Goal: Information Seeking & Learning: Find specific fact

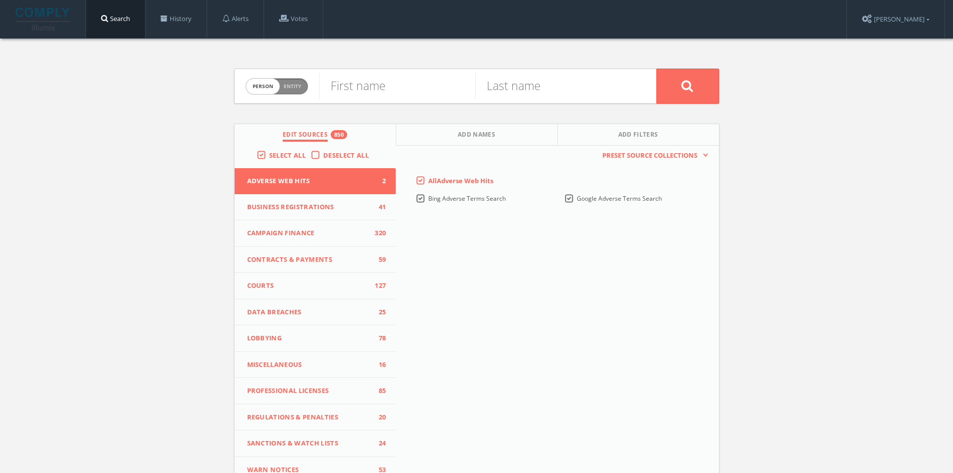
click at [304, 83] on span "Person Entity" at bounding box center [277, 87] width 62 height 16
checkbox input "true"
click at [383, 91] on input "text" at bounding box center [487, 86] width 337 height 26
drag, startPoint x: 389, startPoint y: 85, endPoint x: 317, endPoint y: 78, distance: 72.4
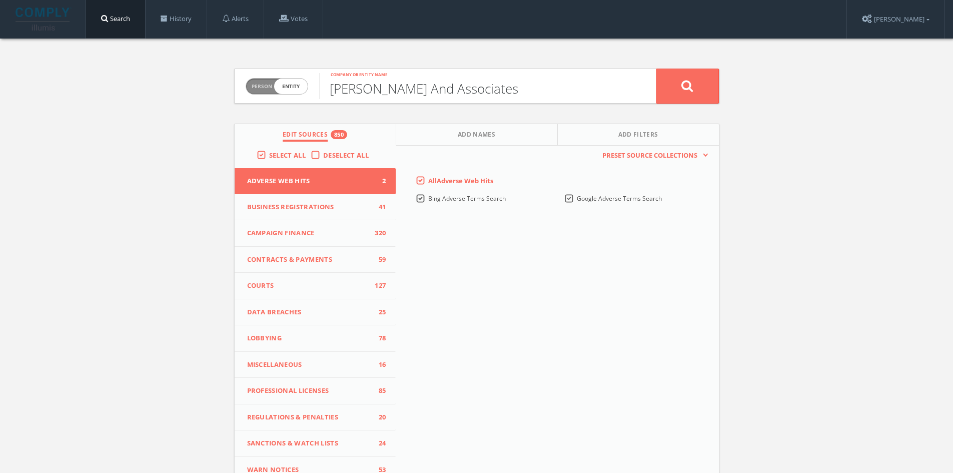
click at [317, 78] on form "Person Entity entity [PERSON_NAME] And Associates Company or entity name" at bounding box center [476, 86] width 485 height 35
type input "[PERSON_NAME] And Associates"
click at [679, 90] on button at bounding box center [687, 86] width 63 height 35
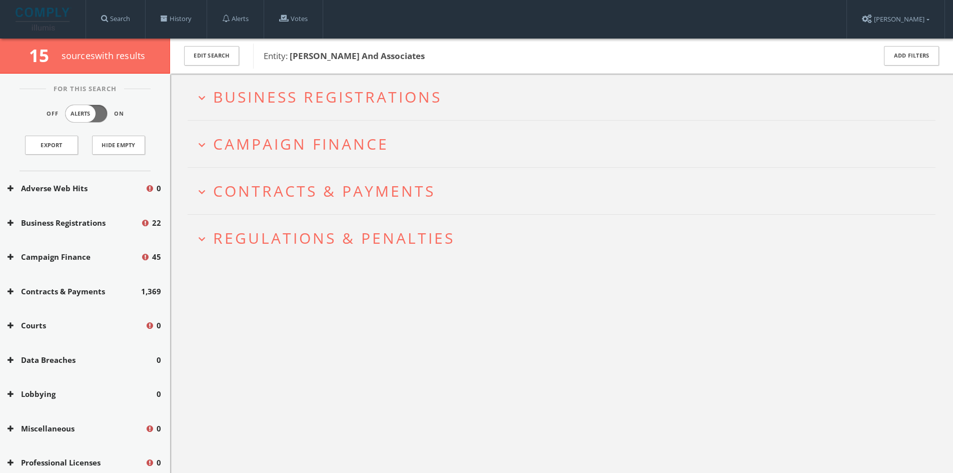
click at [201, 102] on icon "expand_more" at bounding box center [202, 98] width 14 height 14
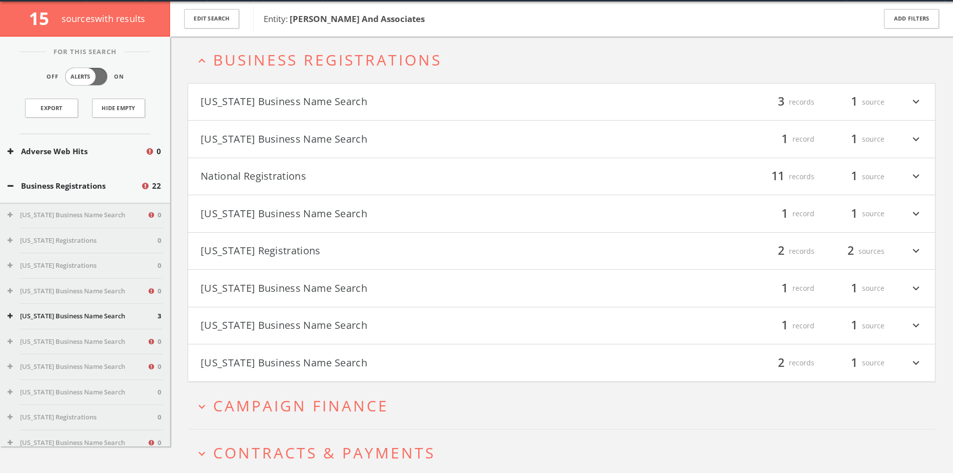
scroll to position [39, 0]
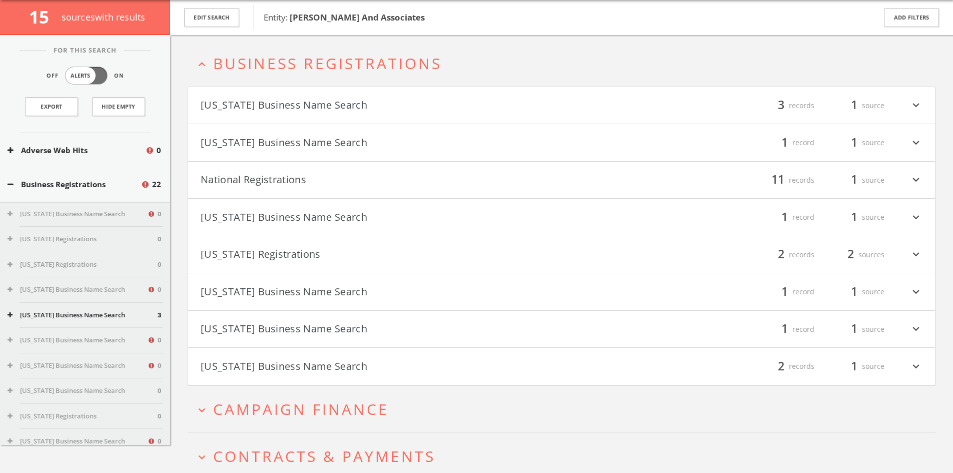
click at [745, 96] on h4 "[US_STATE] Business Name Search filter_list 3 records 1 source expand_more" at bounding box center [561, 105] width 747 height 37
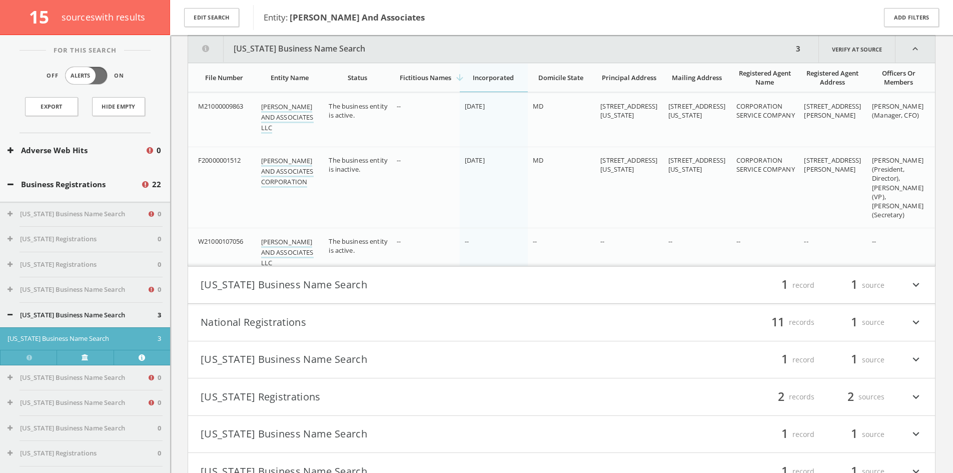
scroll to position [178, 0]
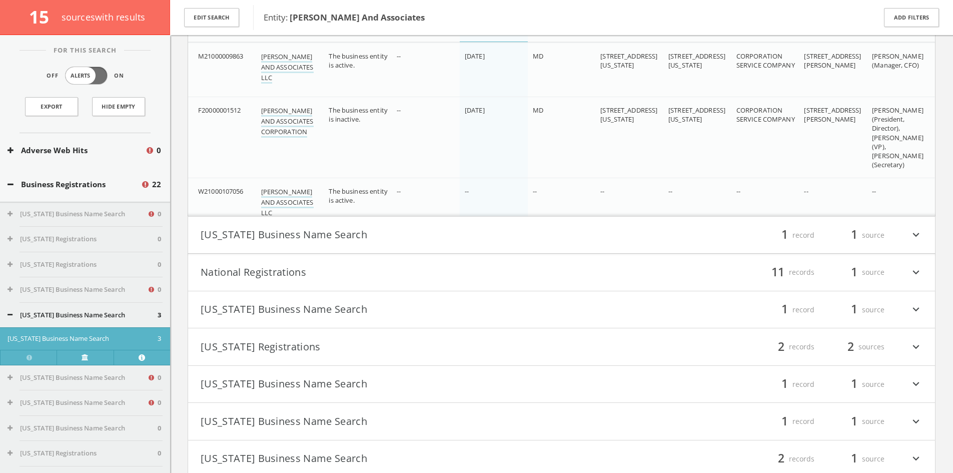
click at [527, 249] on h4 "[US_STATE] Business Name Search filter_list 1 record 1 source expand_more" at bounding box center [561, 235] width 747 height 37
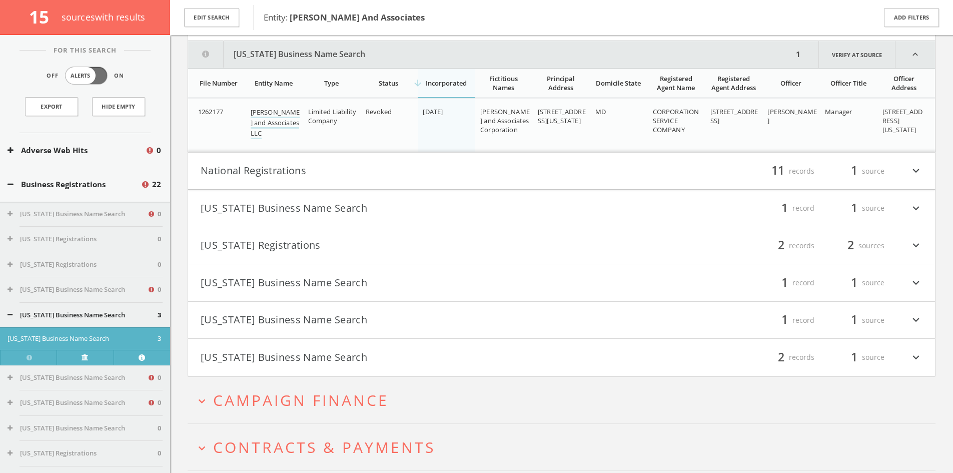
scroll to position [396, 0]
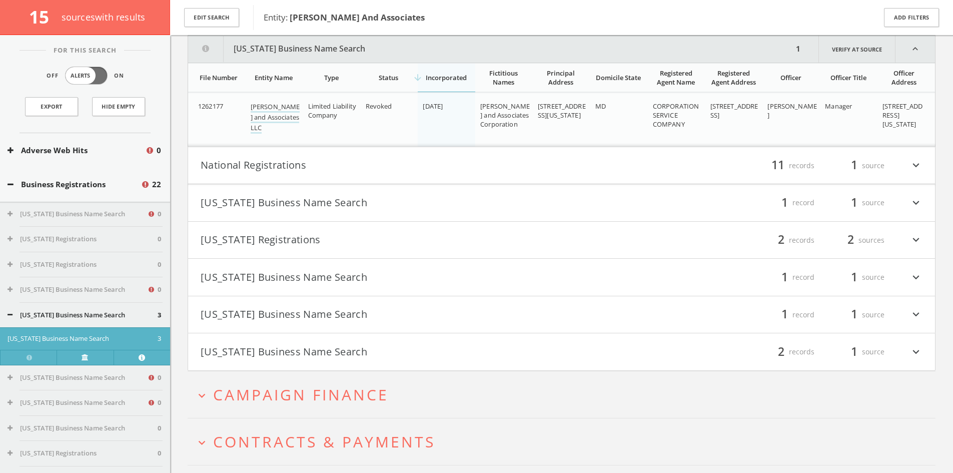
click at [531, 184] on h4 "[US_STATE] Business Name Search filter_list 1 record 1 source expand_more" at bounding box center [561, 202] width 747 height 37
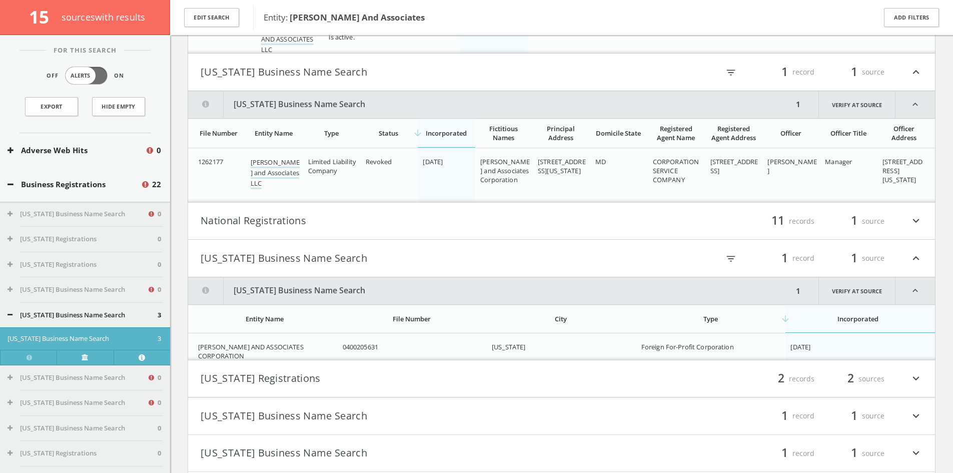
click at [523, 209] on h4 "National Registrations filter_list 11 records 1 source expand_more" at bounding box center [561, 221] width 747 height 37
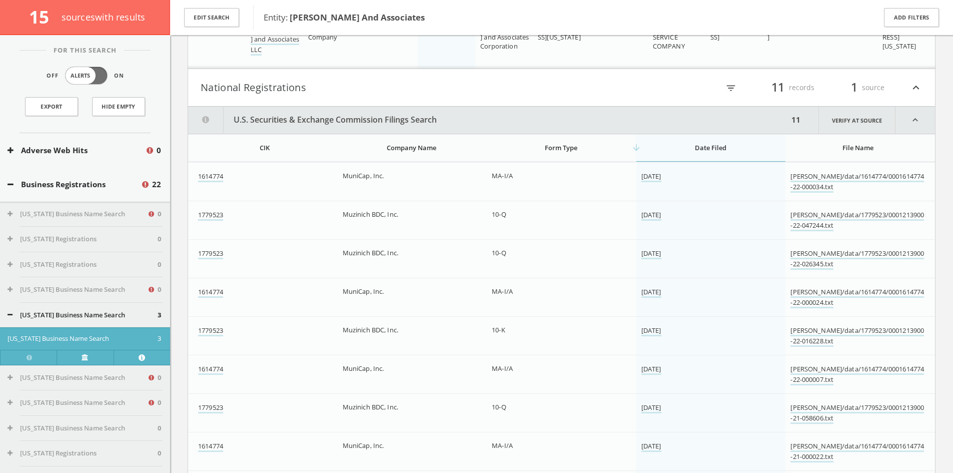
scroll to position [445, 0]
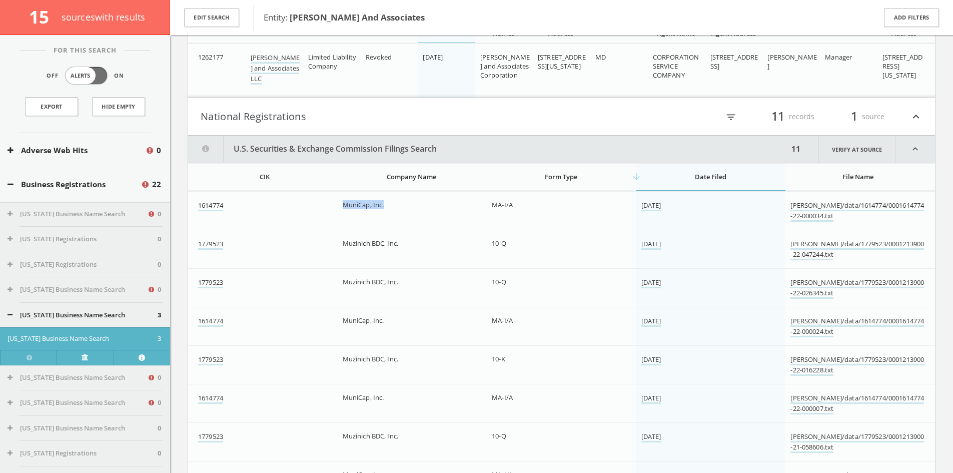
drag, startPoint x: 342, startPoint y: 205, endPoint x: 384, endPoint y: 207, distance: 41.6
click at [384, 207] on span "MuniCap, Inc." at bounding box center [364, 204] width 42 height 9
copy span "MuniCap, Inc."
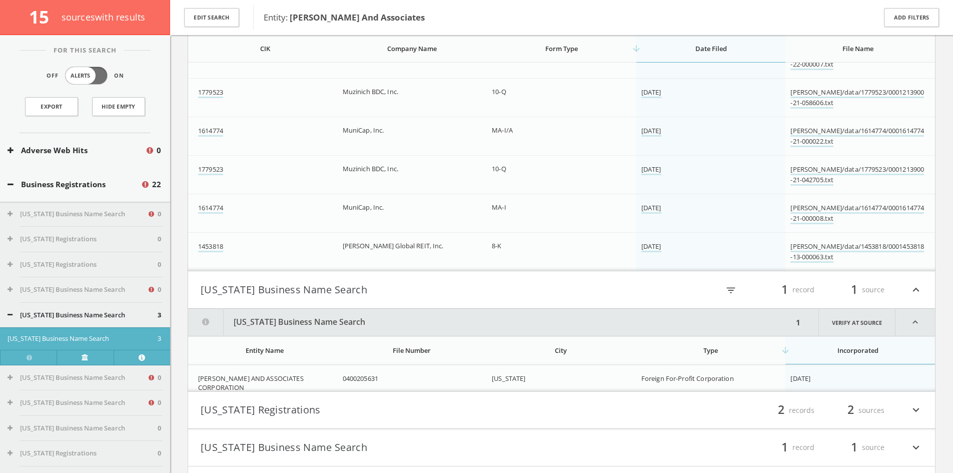
scroll to position [795, 0]
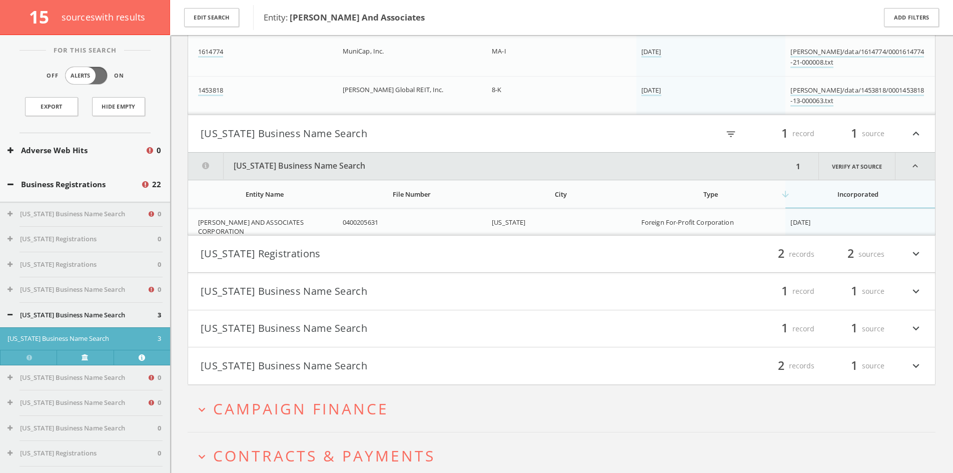
click at [471, 257] on button "[US_STATE] Registrations" at bounding box center [381, 254] width 361 height 17
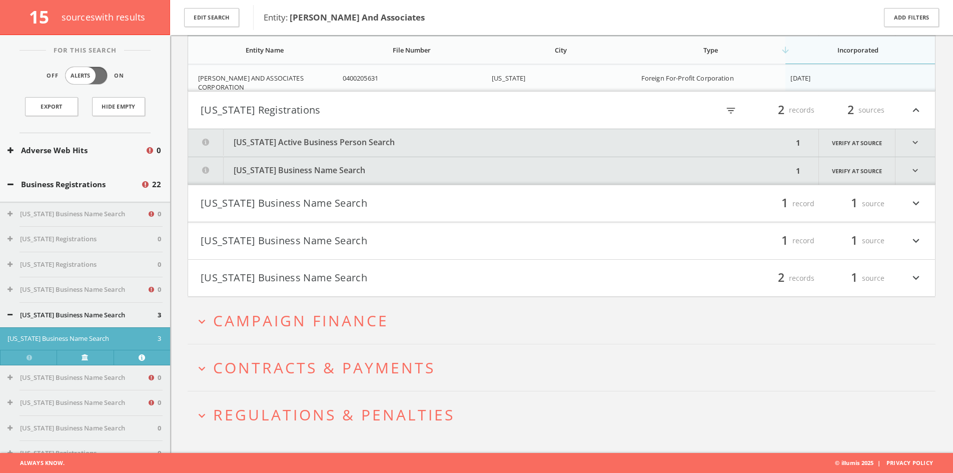
click at [432, 215] on h4 "[US_STATE] Business Name Search filter_list 1 record 1 source expand_more" at bounding box center [561, 203] width 747 height 37
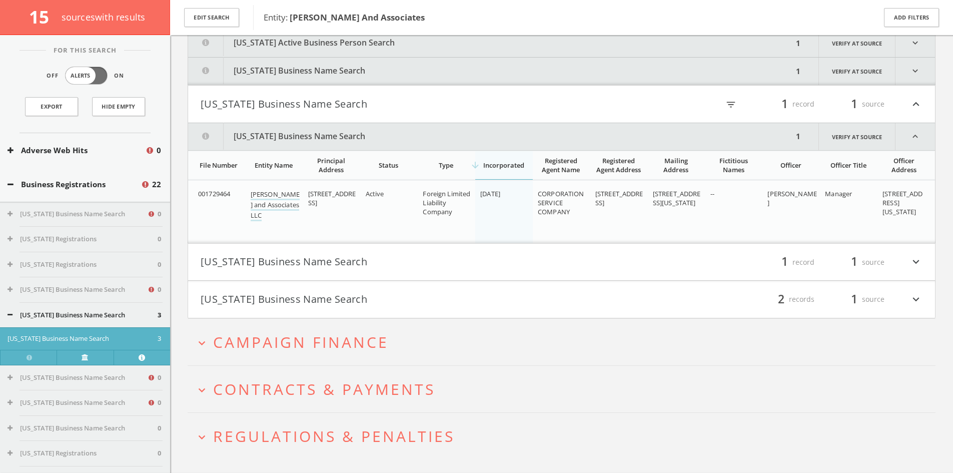
scroll to position [1211, 0]
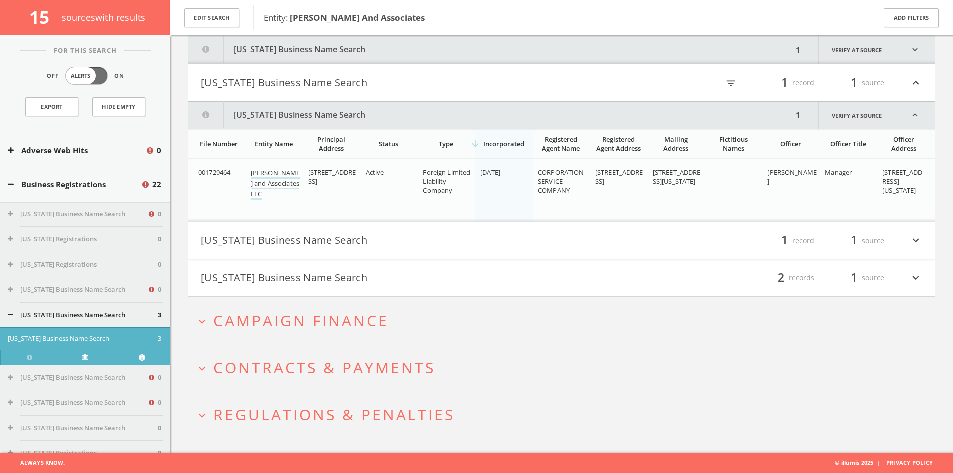
click at [404, 104] on button "[US_STATE] Business Name Search" at bounding box center [490, 115] width 605 height 27
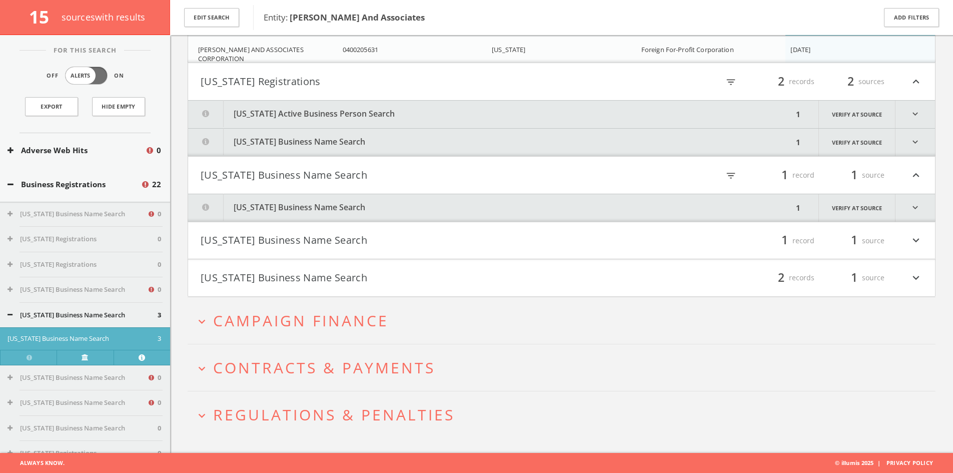
click at [411, 120] on button "[US_STATE] Active Business Person Search" at bounding box center [490, 115] width 605 height 28
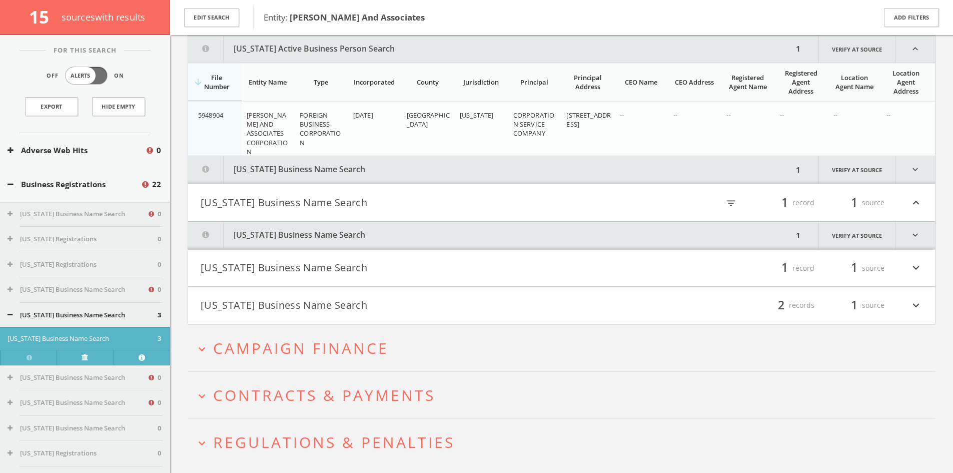
click at [424, 168] on button "[US_STATE] Business Name Search" at bounding box center [490, 170] width 605 height 28
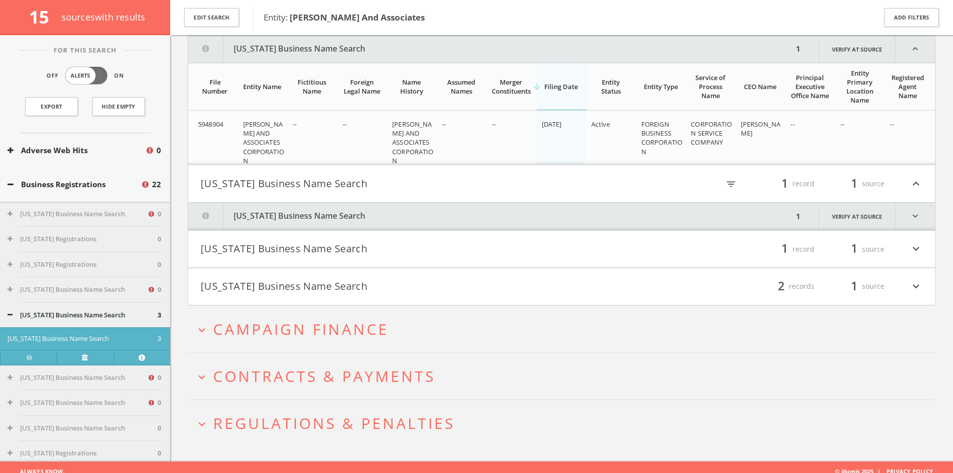
click at [455, 284] on button "[US_STATE] Business Name Search" at bounding box center [381, 286] width 361 height 17
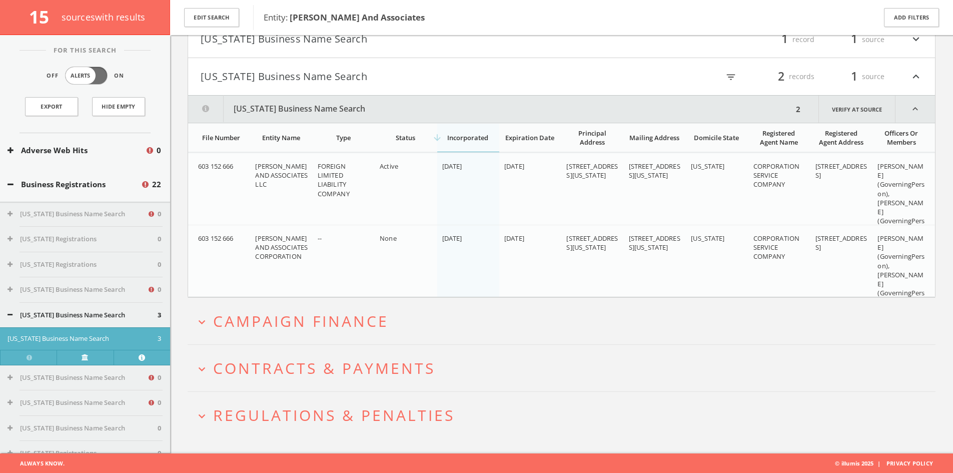
scroll to position [1514, 0]
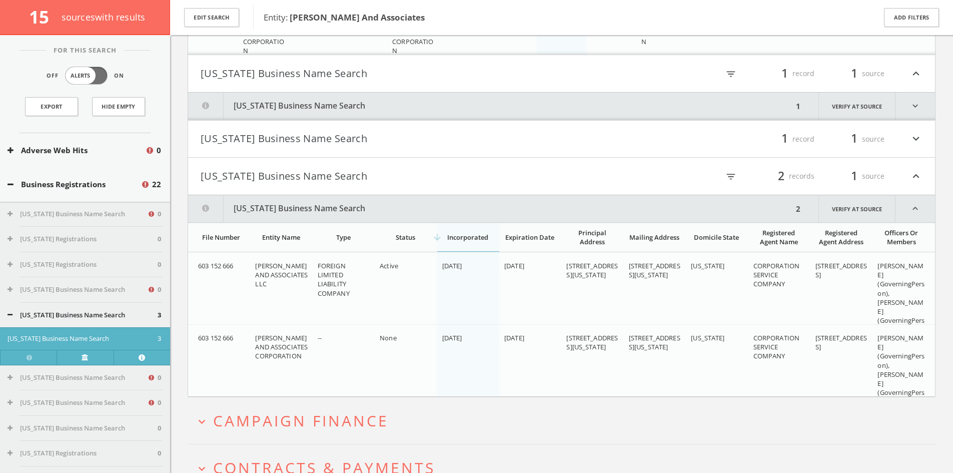
click at [429, 146] on button "[US_STATE] Business Name Search" at bounding box center [381, 139] width 361 height 17
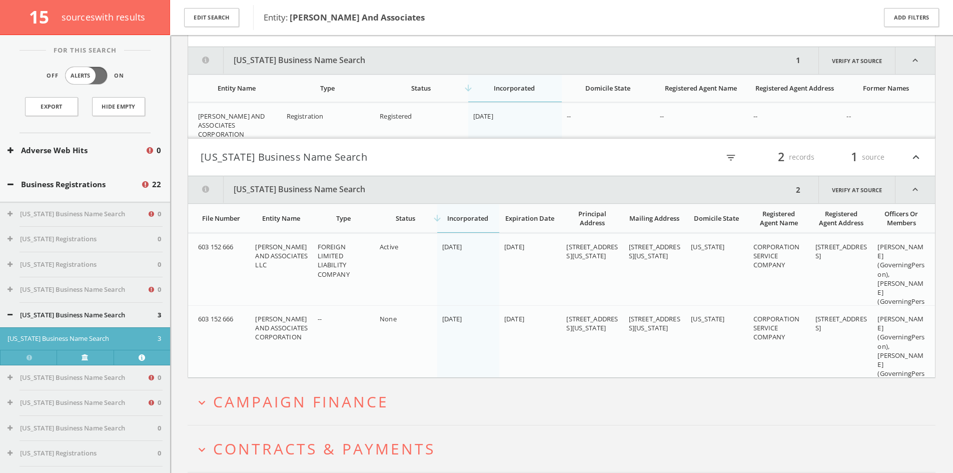
scroll to position [1536, 0]
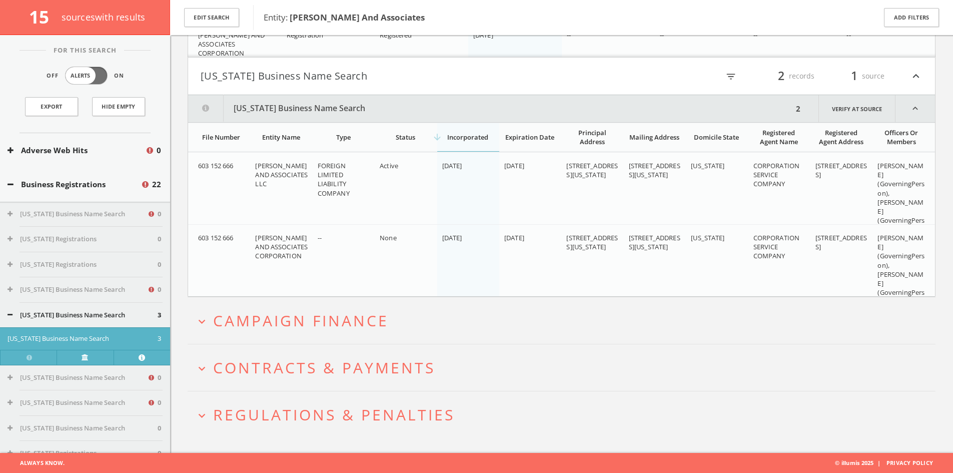
click at [436, 381] on h2 "expand_more Contracts & Payments" at bounding box center [562, 367] width 748 height 47
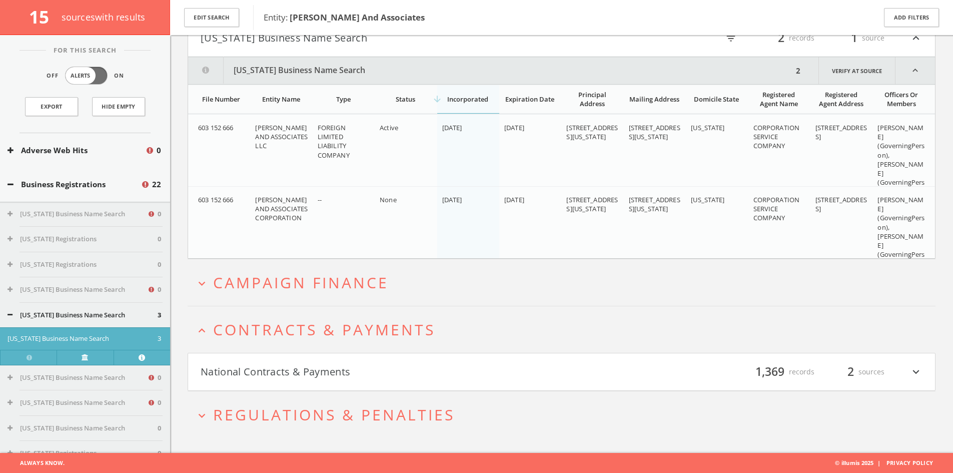
click at [431, 383] on h4 "National Contracts & Payments filter_list 1,369 records 2 sources expand_more" at bounding box center [561, 371] width 747 height 37
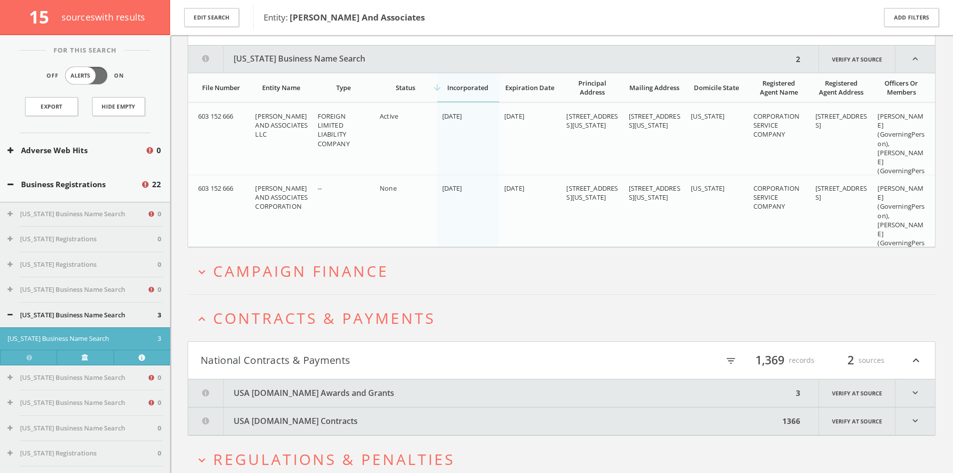
scroll to position [1700, 0]
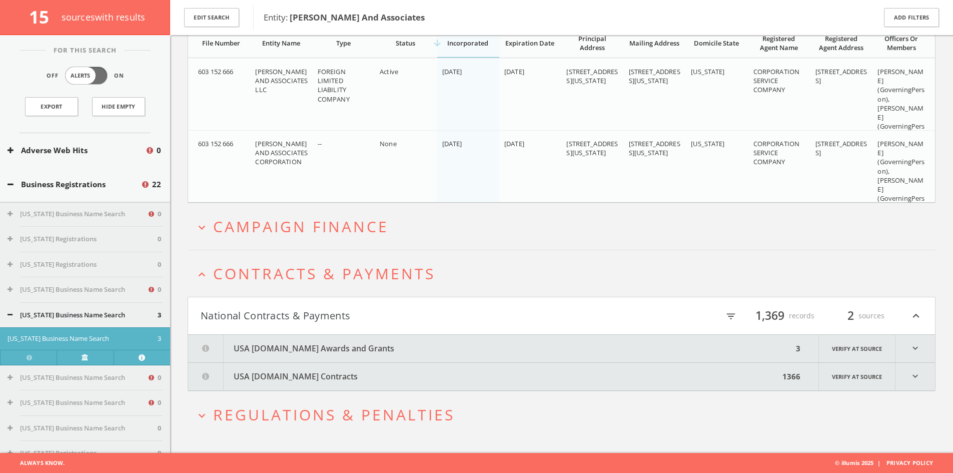
click at [412, 363] on button "USA [DOMAIN_NAME] Contracts" at bounding box center [483, 377] width 591 height 28
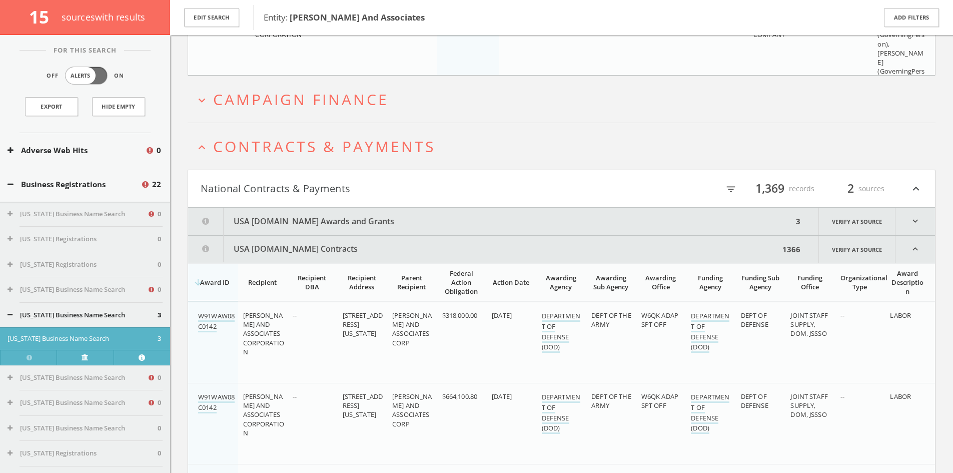
click at [341, 254] on button "USA [DOMAIN_NAME] Contracts" at bounding box center [483, 249] width 591 height 27
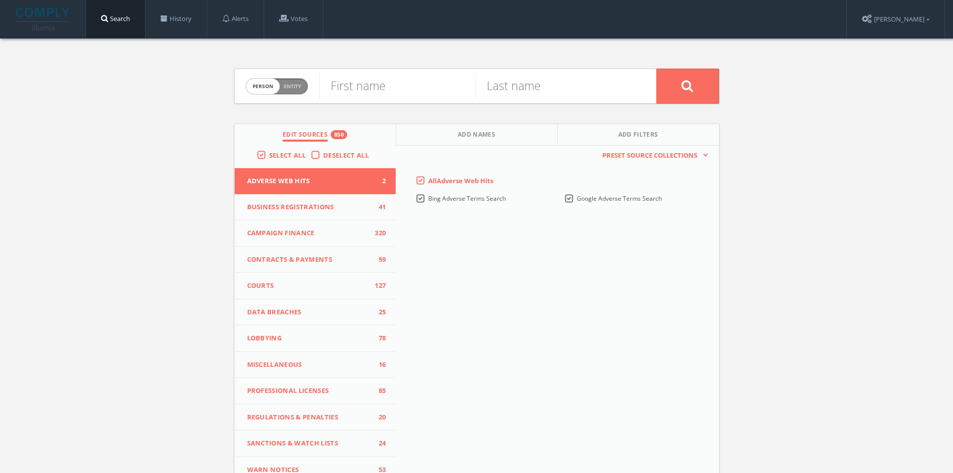
click at [294, 88] on span "Entity" at bounding box center [293, 87] width 18 height 8
checkbox input "true"
click at [359, 91] on input "text" at bounding box center [487, 86] width 337 height 26
type input "Electro Harmonix"
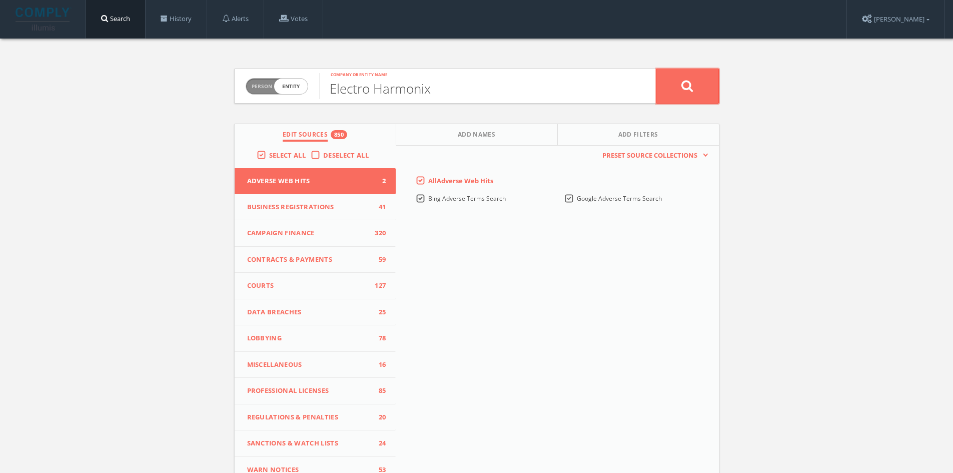
click at [680, 93] on button at bounding box center [687, 86] width 63 height 35
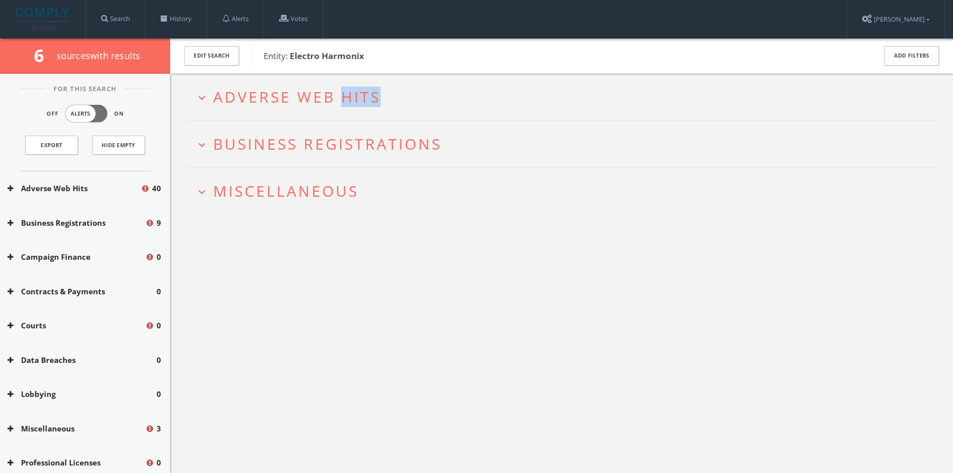
click at [347, 105] on h2 "expand_more Adverse Web Hits" at bounding box center [562, 97] width 748 height 47
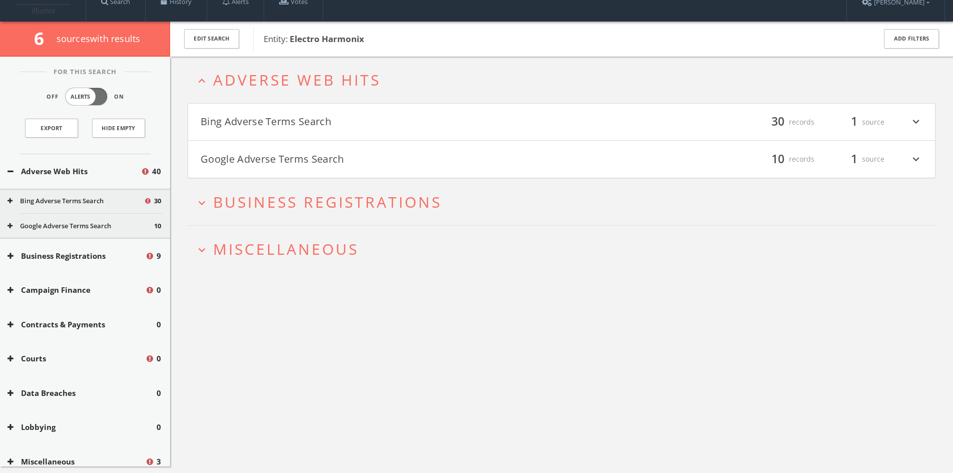
click at [347, 104] on h4 "Bing Adverse Terms Search filter_list 30 records 1 source expand_more" at bounding box center [561, 122] width 747 height 37
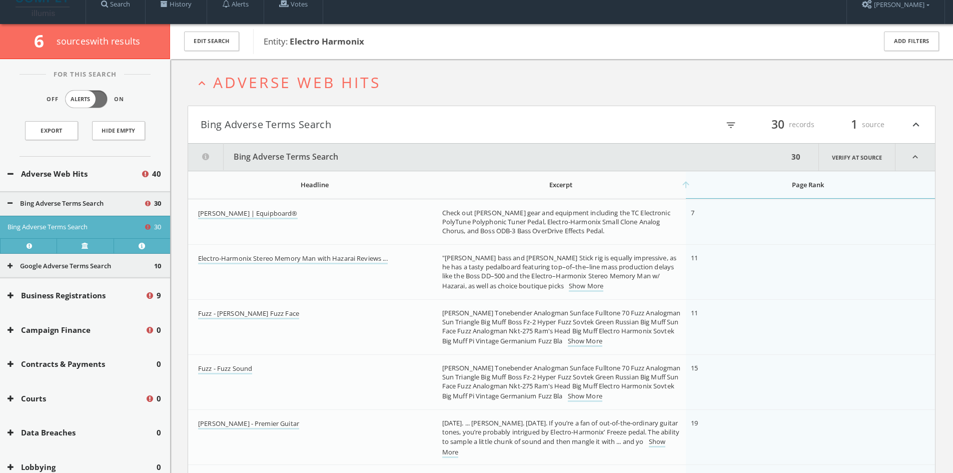
click at [336, 85] on span "Adverse Web Hits" at bounding box center [297, 82] width 168 height 21
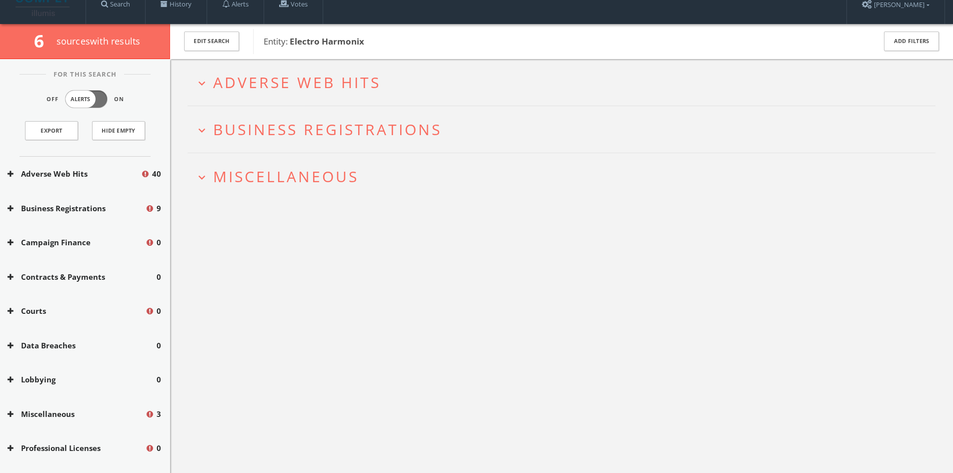
click at [345, 126] on span "Business Registrations" at bounding box center [327, 129] width 229 height 21
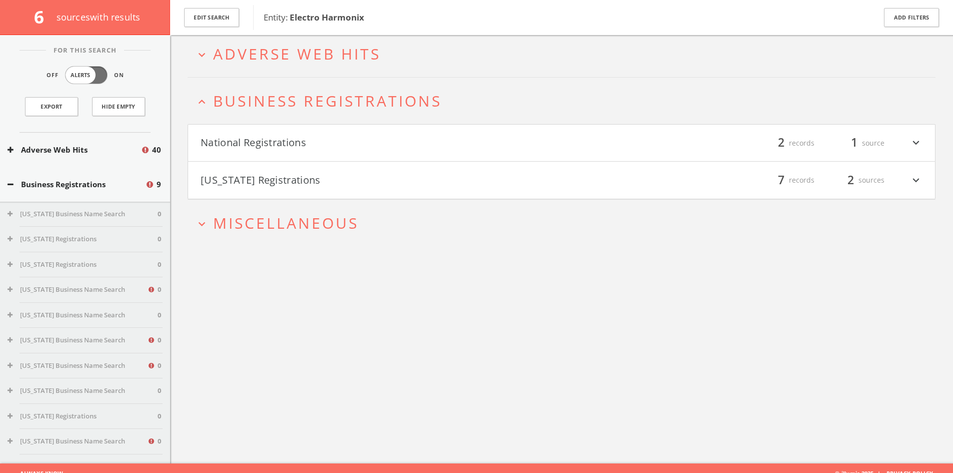
scroll to position [59, 0]
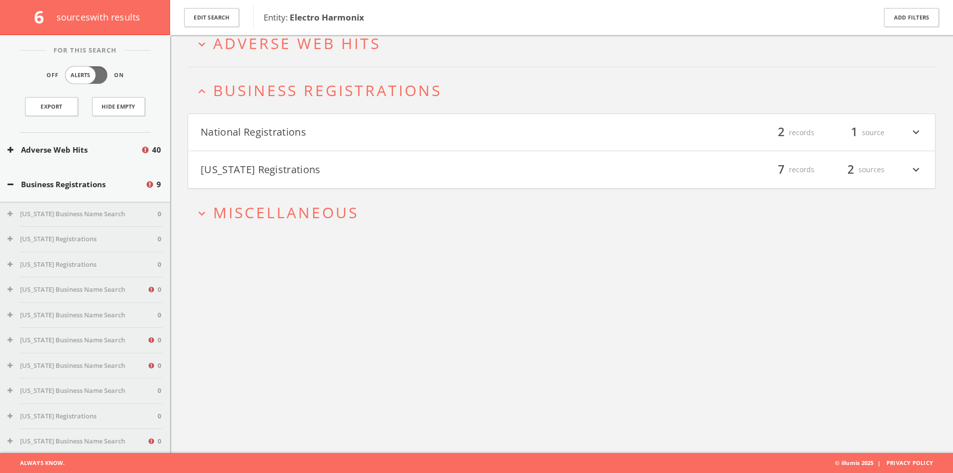
click at [353, 127] on button "National Registrations" at bounding box center [381, 132] width 361 height 17
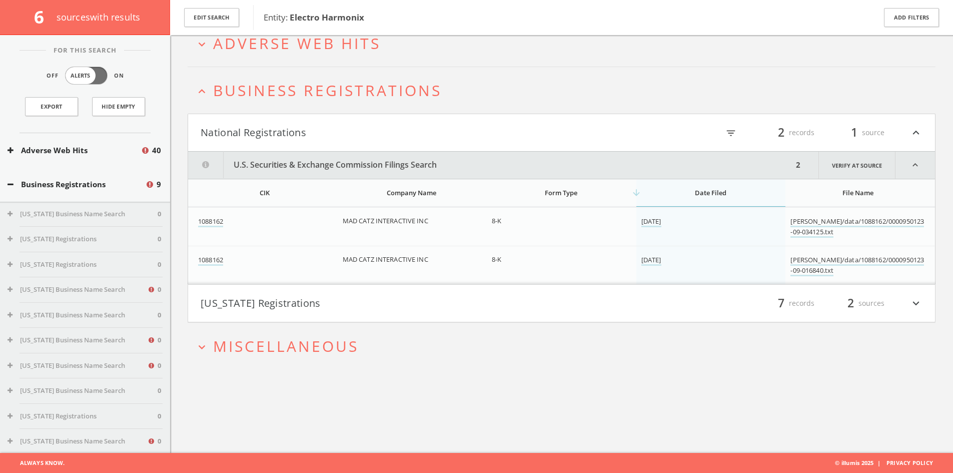
click at [387, 304] on button "[US_STATE] Registrations" at bounding box center [381, 303] width 361 height 17
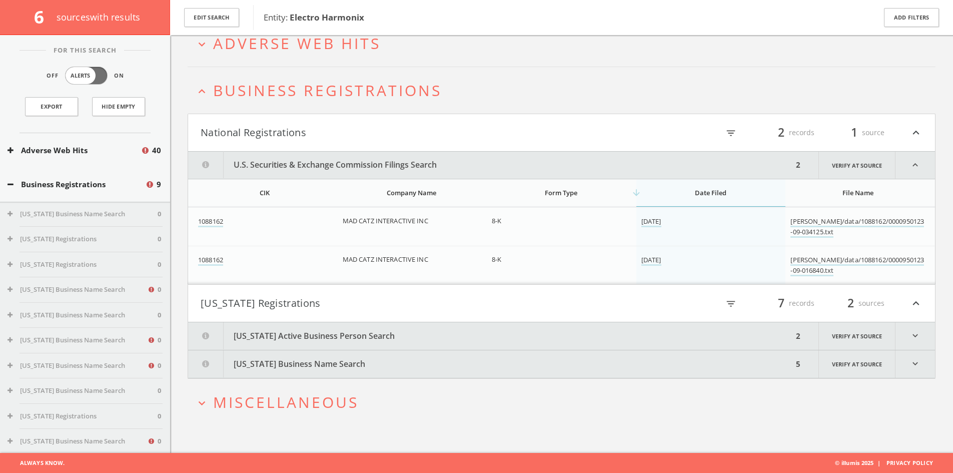
click at [384, 333] on button "[US_STATE] Active Business Person Search" at bounding box center [490, 336] width 605 height 28
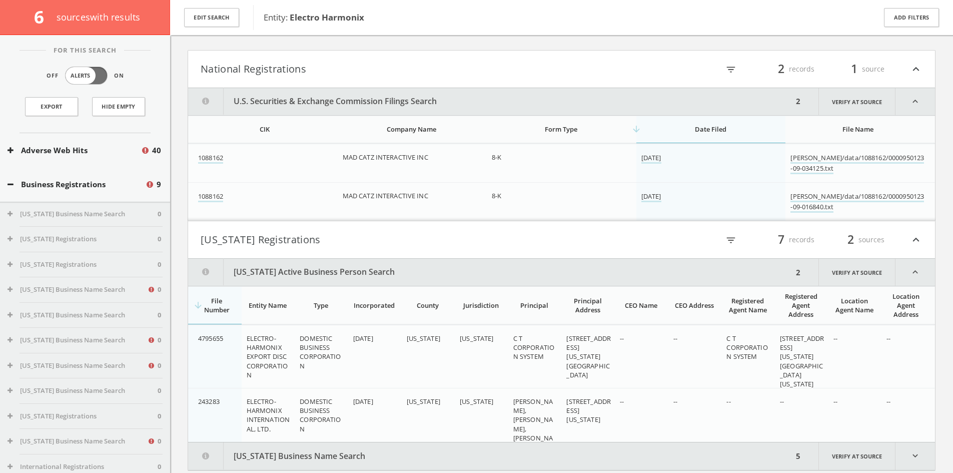
scroll to position [202, 0]
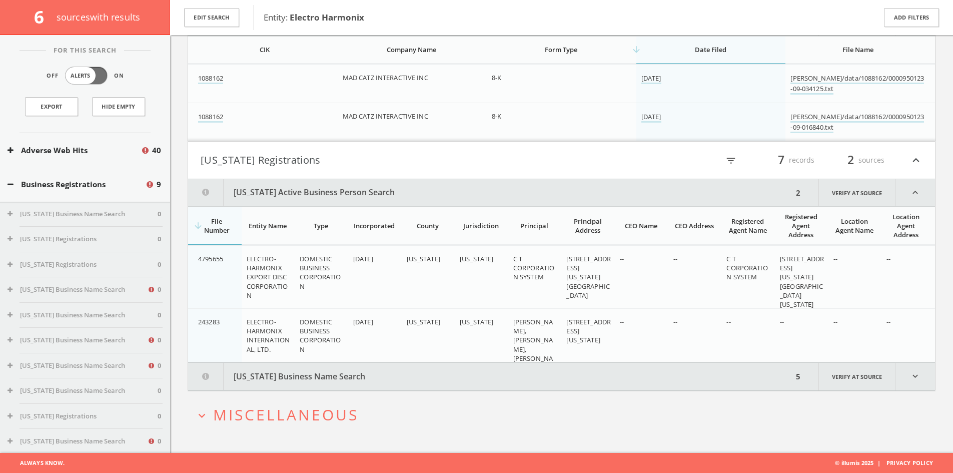
click at [379, 367] on button "[US_STATE] Business Name Search" at bounding box center [490, 377] width 605 height 28
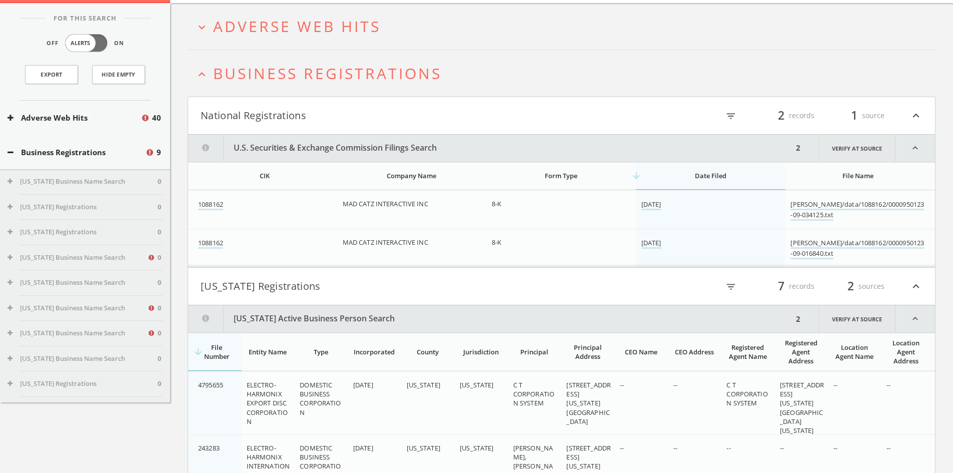
scroll to position [0, 0]
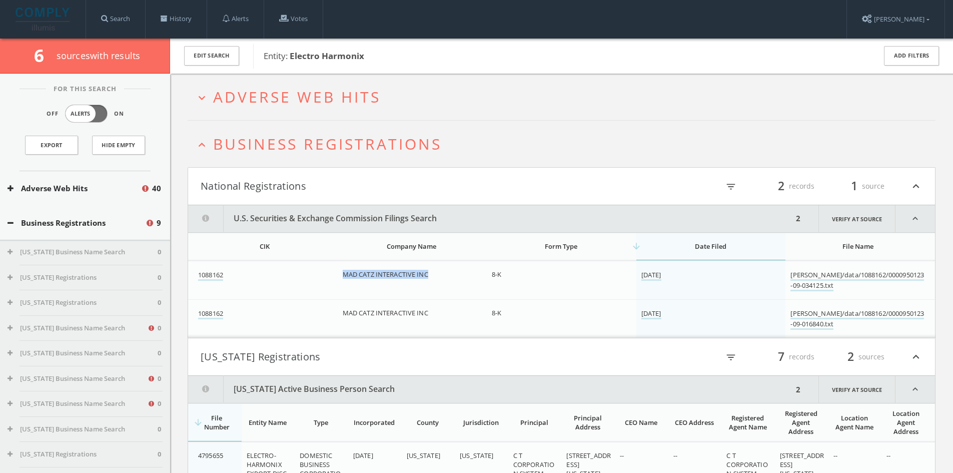
drag, startPoint x: 327, startPoint y: 276, endPoint x: 430, endPoint y: 276, distance: 103.1
click at [430, 276] on tr "1088162 MAD CATZ INTERACTIVE INC 8-K [DATE] [PERSON_NAME]/data/1088162/00009501…" at bounding box center [561, 280] width 747 height 39
copy tr "MAD CATZ INTERACTIVE INC"
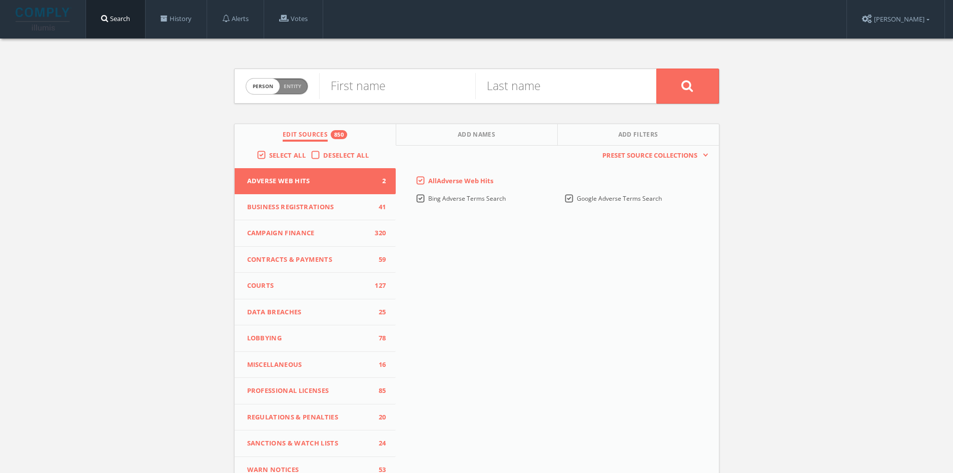
click at [297, 91] on span "Person Entity" at bounding box center [277, 87] width 62 height 16
checkbox input "true"
click at [356, 89] on input "text" at bounding box center [487, 86] width 337 height 26
type input "New Sensor Corporation"
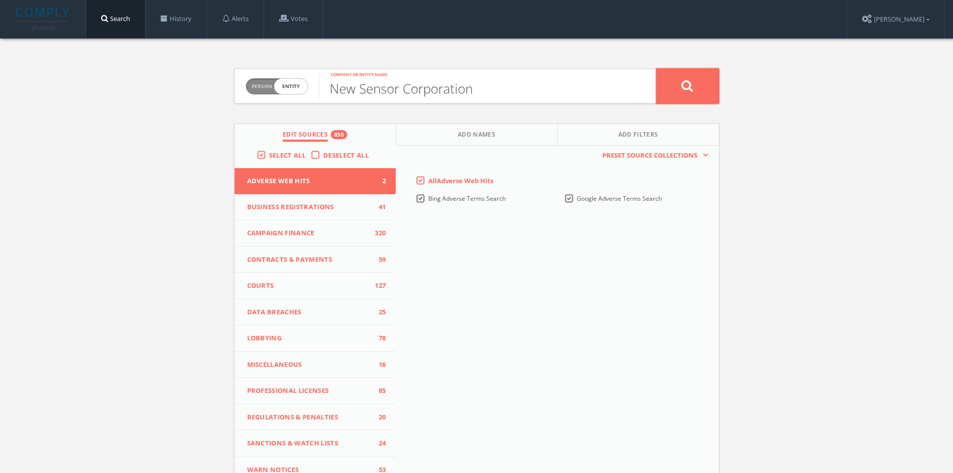
click at [695, 82] on button at bounding box center [687, 86] width 63 height 35
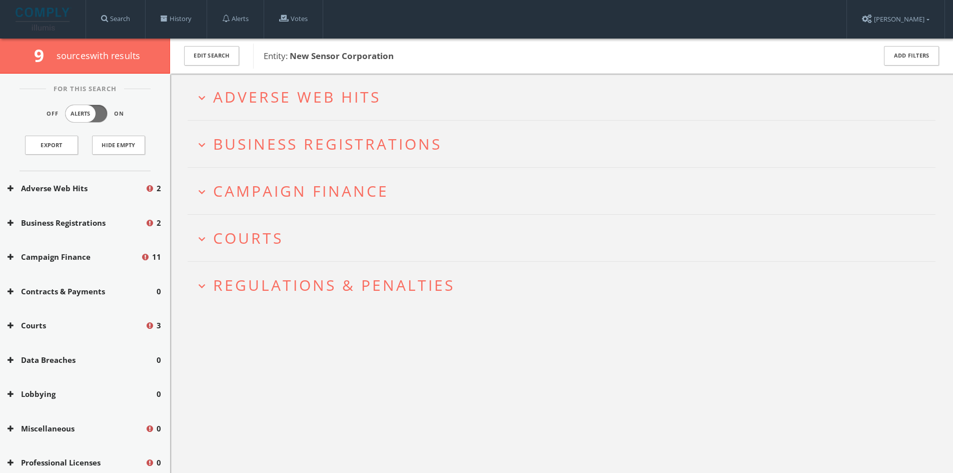
click at [387, 151] on span "Business Registrations" at bounding box center [327, 144] width 229 height 21
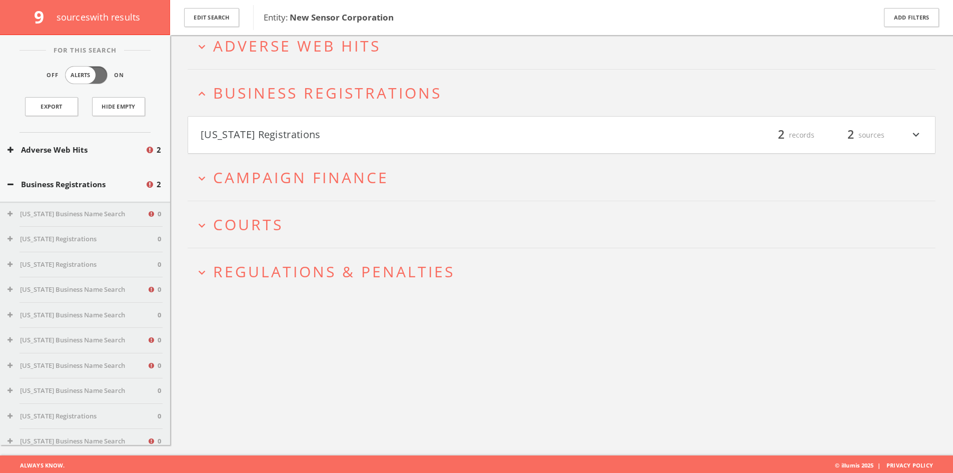
scroll to position [59, 0]
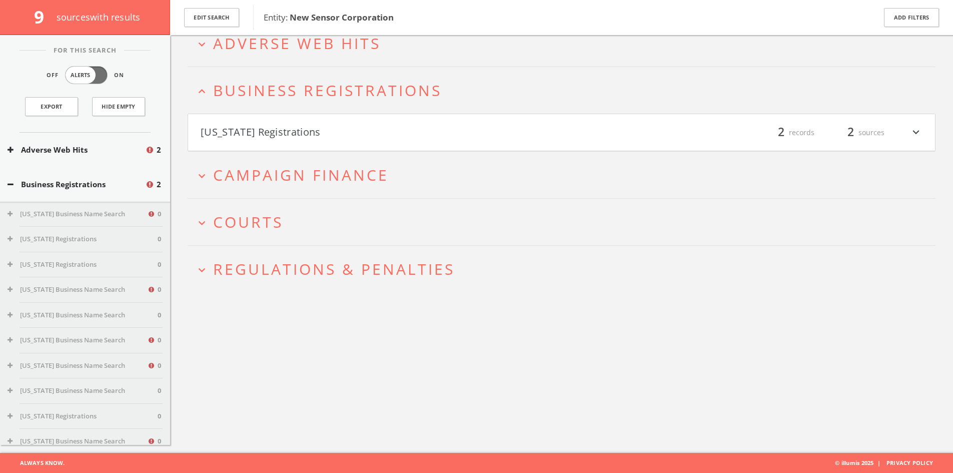
click at [355, 133] on button "[US_STATE] Registrations" at bounding box center [381, 132] width 361 height 17
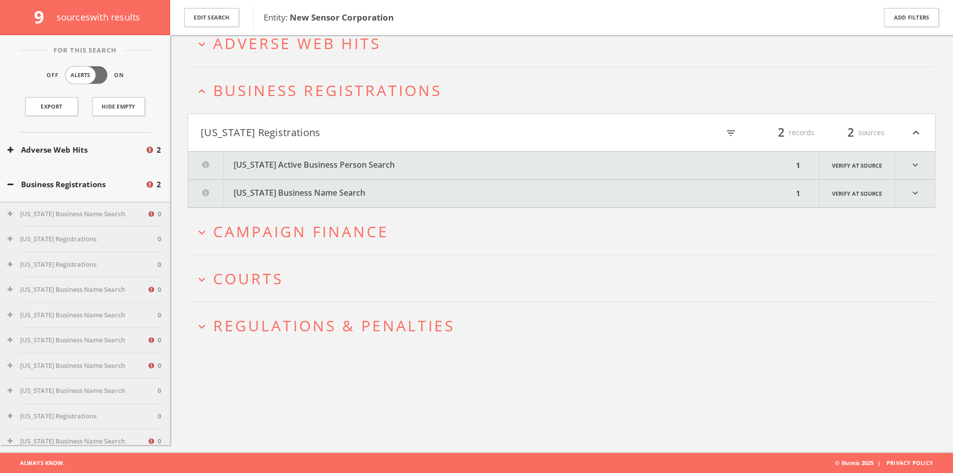
click at [366, 155] on button "[US_STATE] Active Business Person Search" at bounding box center [490, 166] width 605 height 28
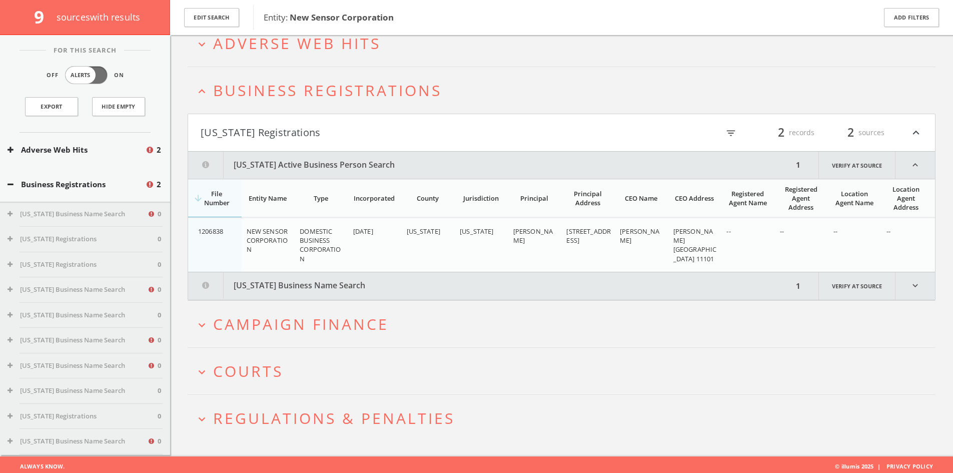
scroll to position [62, 0]
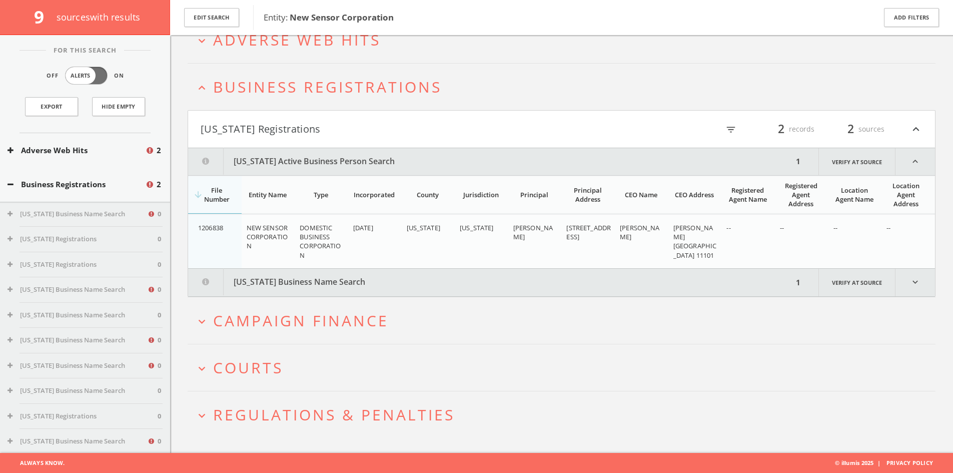
click at [381, 278] on button "[US_STATE] Business Name Search" at bounding box center [490, 283] width 605 height 28
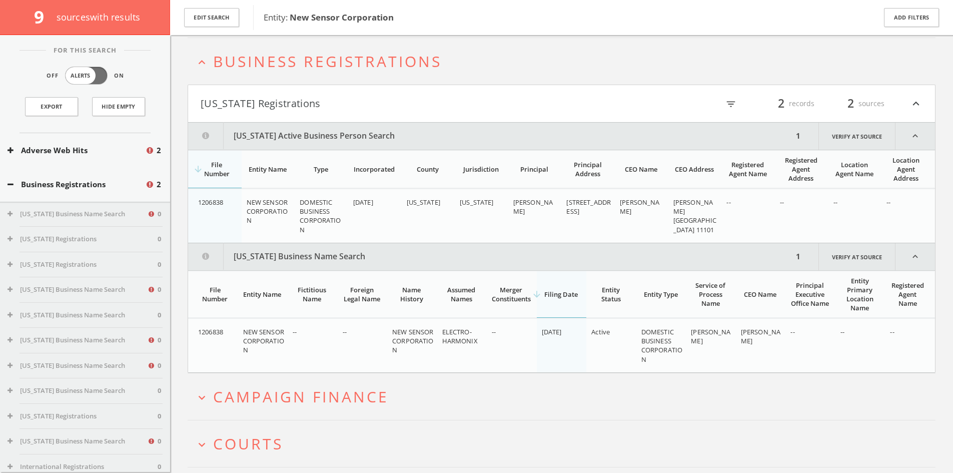
scroll to position [0, 0]
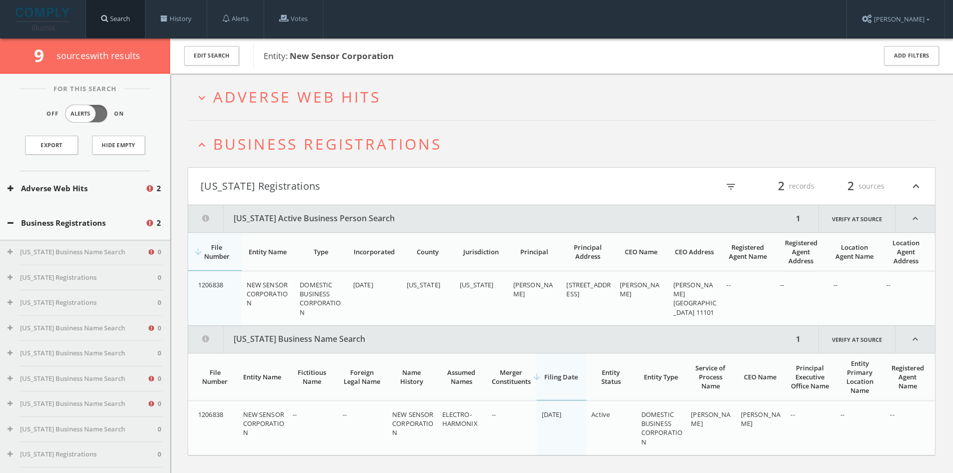
click at [127, 22] on link "Search" at bounding box center [115, 19] width 59 height 38
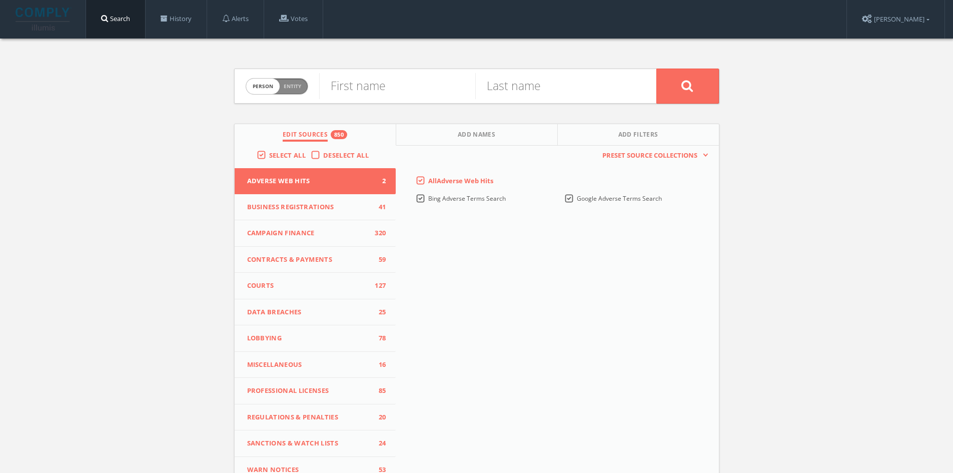
drag, startPoint x: 310, startPoint y: 78, endPoint x: 303, endPoint y: 79, distance: 6.6
click at [303, 79] on form "Person Entity person First name Last name" at bounding box center [476, 86] width 485 height 35
click at [296, 83] on span "Entity" at bounding box center [293, 87] width 18 height 8
checkbox input "true"
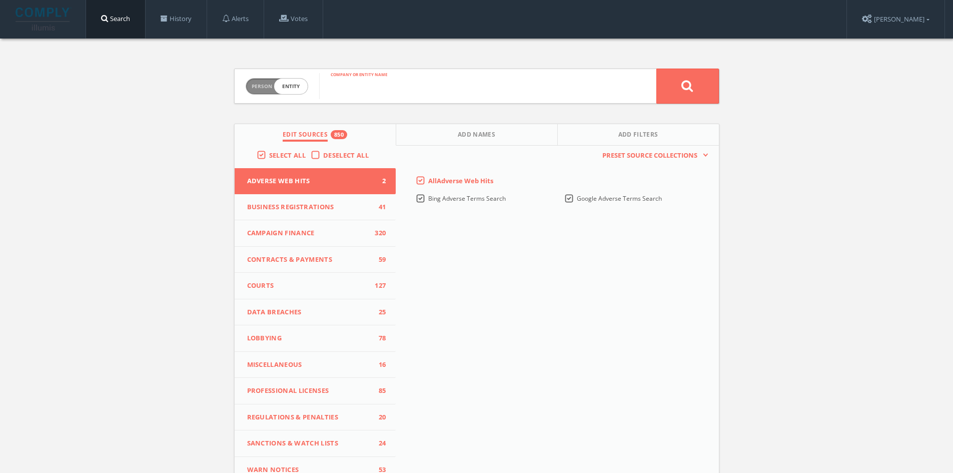
click at [343, 93] on input "text" at bounding box center [487, 86] width 337 height 26
type input "Broadtree Partners"
click at [684, 96] on button at bounding box center [687, 86] width 63 height 35
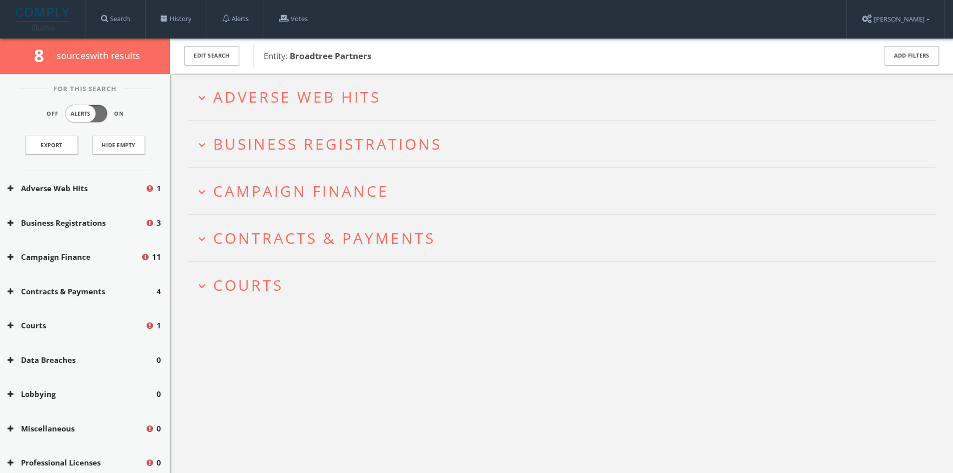
click at [357, 142] on span "Business Registrations" at bounding box center [327, 144] width 229 height 21
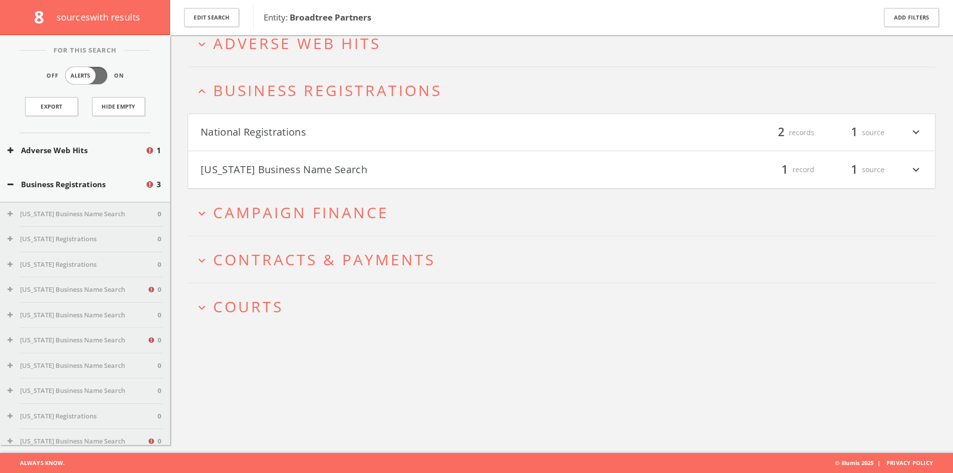
click at [381, 139] on button "National Registrations" at bounding box center [381, 132] width 361 height 17
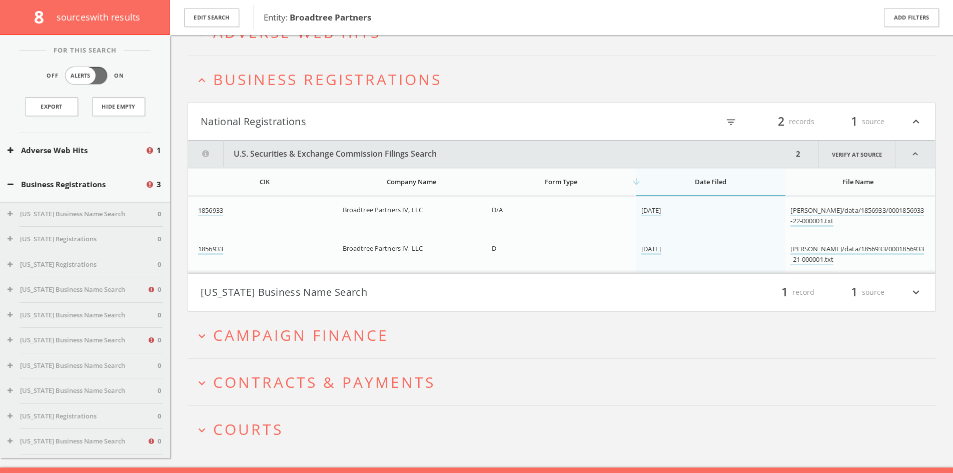
scroll to position [84, 0]
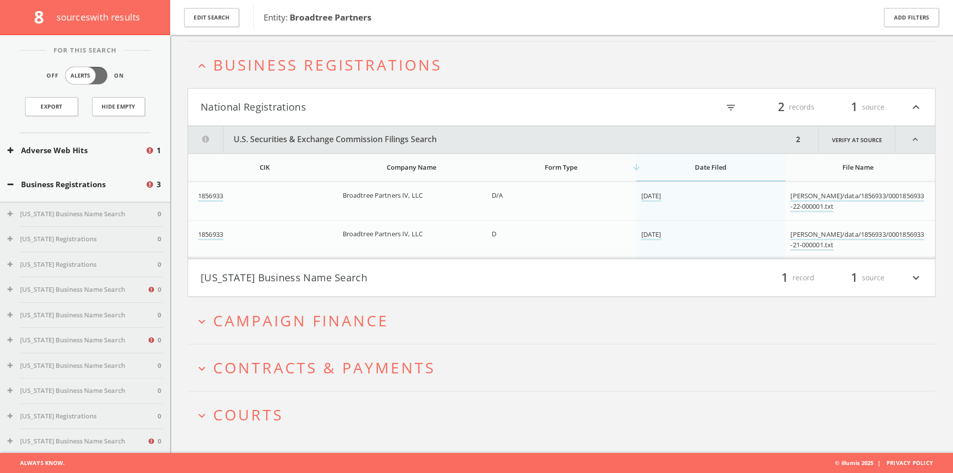
click at [398, 278] on button "[US_STATE] Business Name Search" at bounding box center [381, 277] width 361 height 17
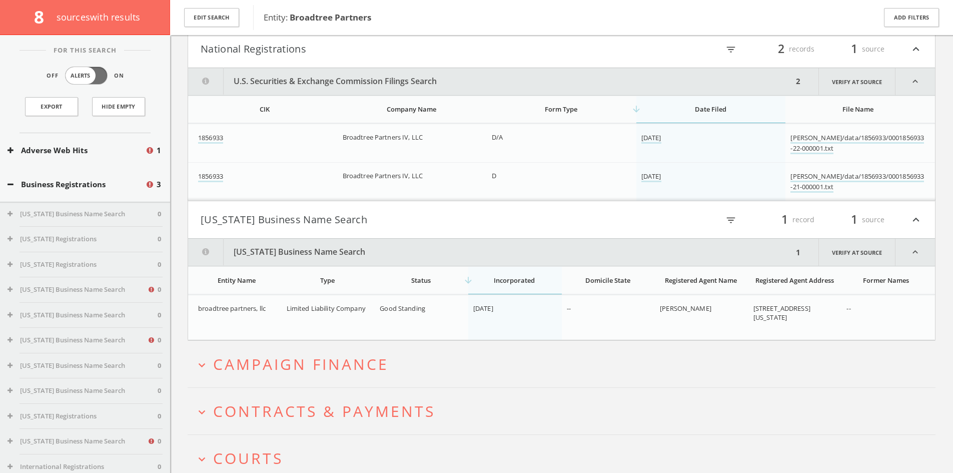
scroll to position [186, 0]
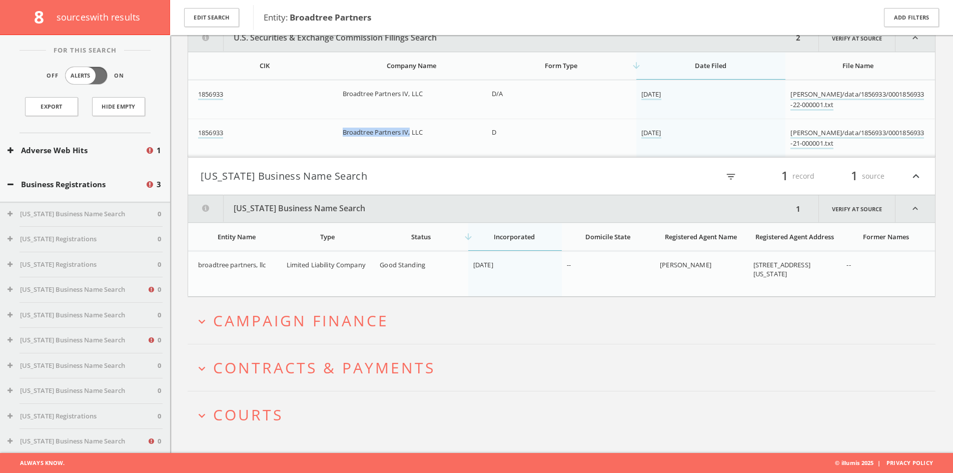
drag, startPoint x: 340, startPoint y: 129, endPoint x: 411, endPoint y: 137, distance: 71.5
click at [411, 137] on td "Broadtree Partners IV, LLC" at bounding box center [413, 138] width 150 height 39
copy span "Broadtree Partners IV,"
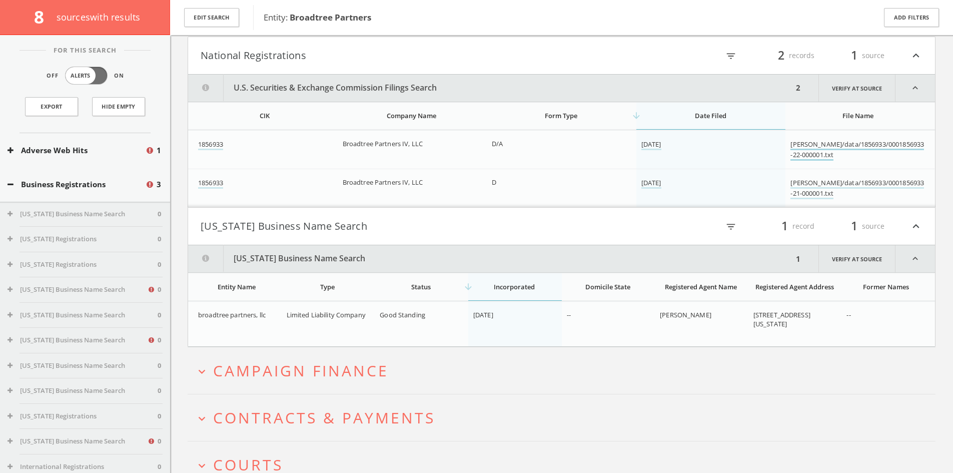
drag, startPoint x: 804, startPoint y: 139, endPoint x: 834, endPoint y: 147, distance: 31.4
